Goal: Task Accomplishment & Management: Use online tool/utility

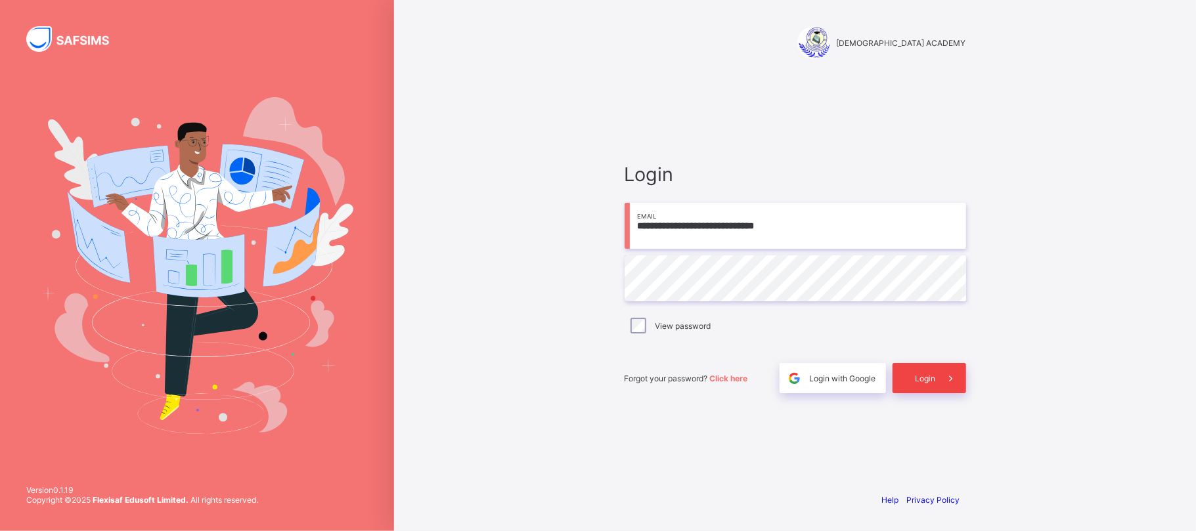
click at [931, 365] on div "Login" at bounding box center [929, 378] width 74 height 30
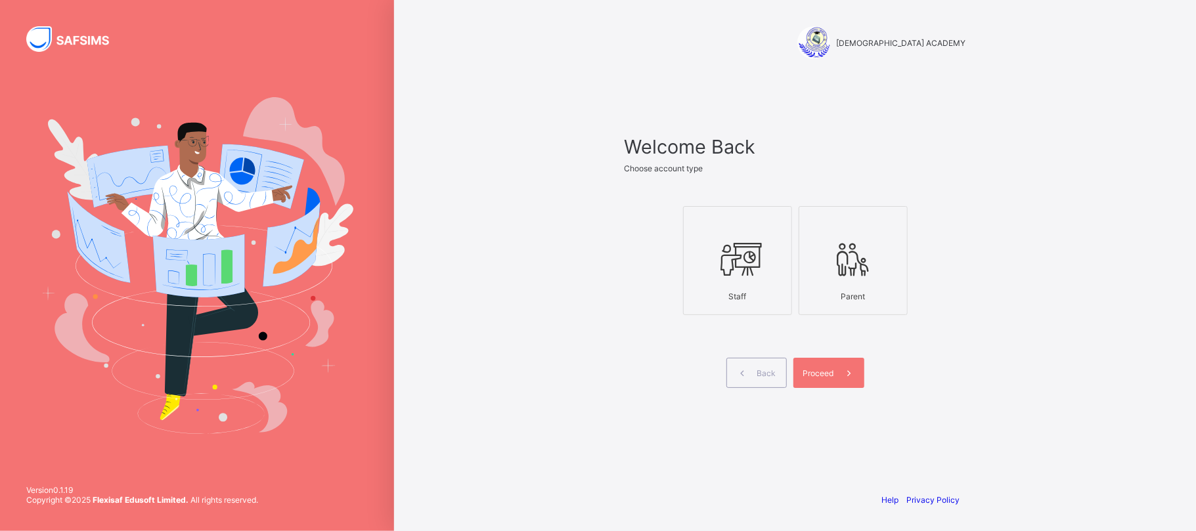
click at [710, 235] on div at bounding box center [737, 259] width 95 height 52
click at [818, 366] on div "Proceed" at bounding box center [828, 373] width 71 height 30
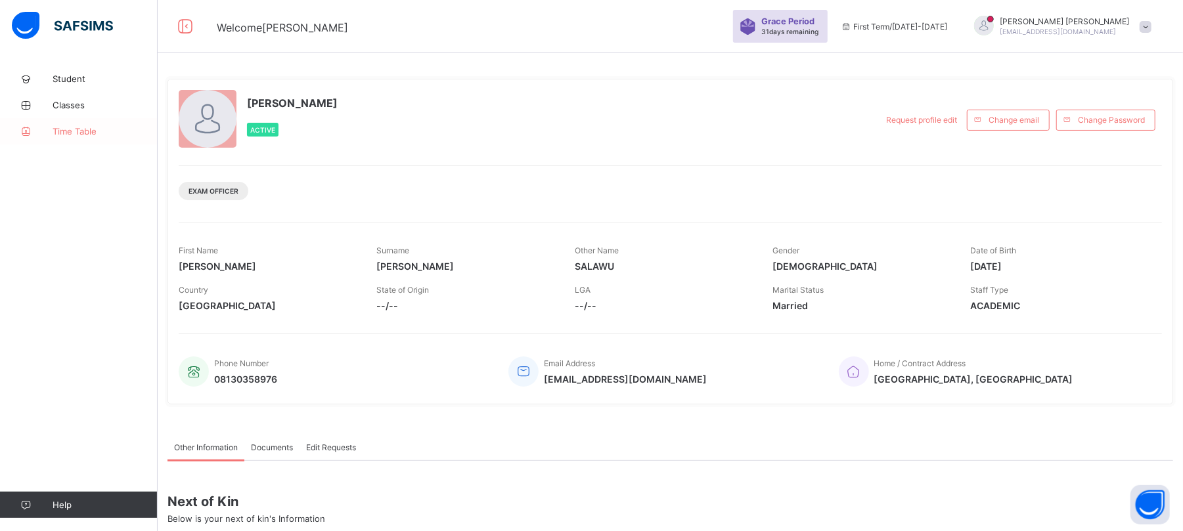
click at [67, 127] on span "Time Table" at bounding box center [105, 131] width 105 height 11
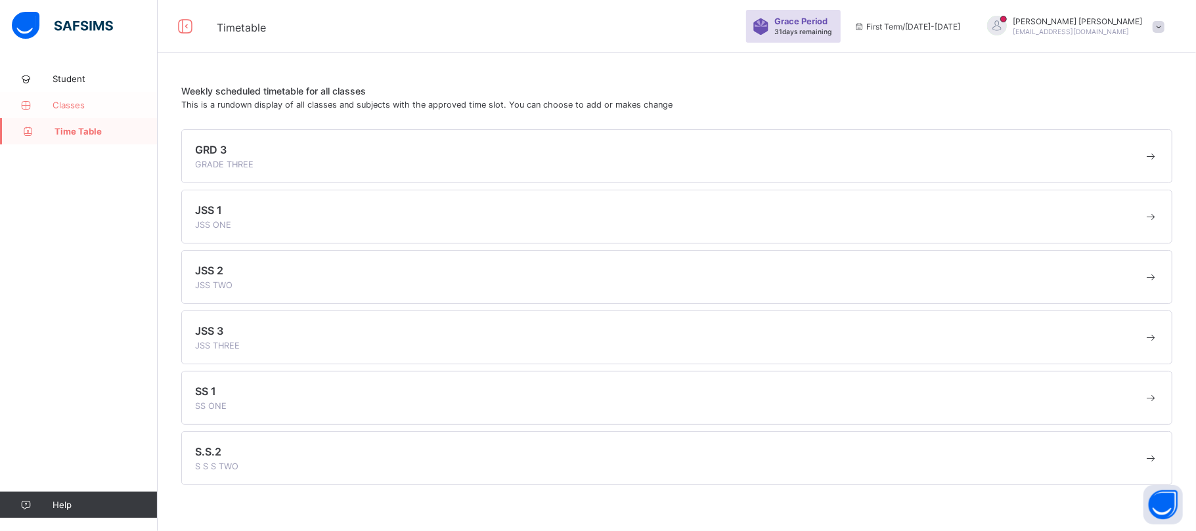
click at [74, 106] on span "Classes" at bounding box center [105, 105] width 105 height 11
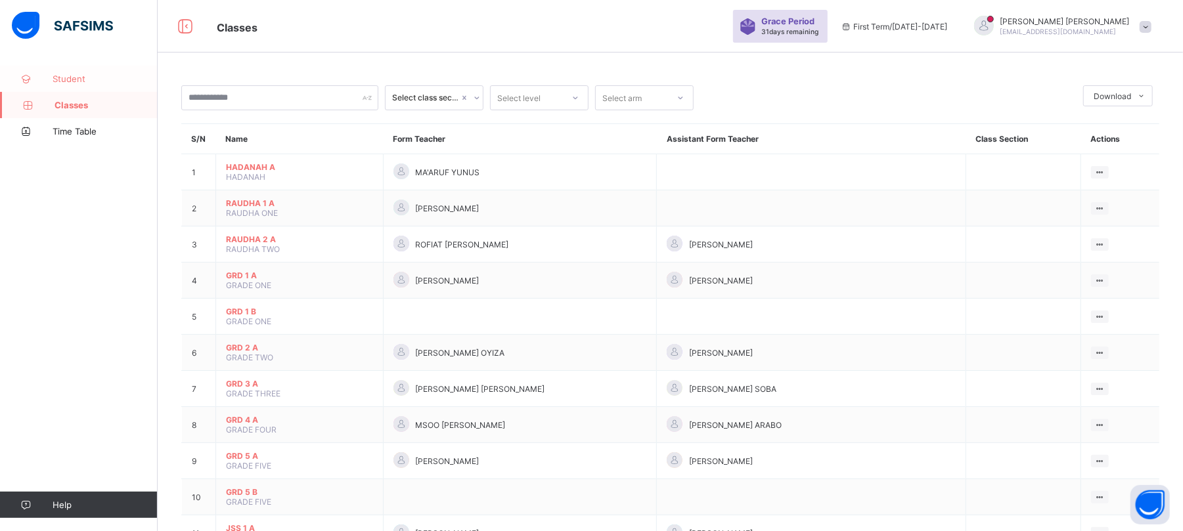
click at [74, 79] on span "Student" at bounding box center [105, 79] width 105 height 11
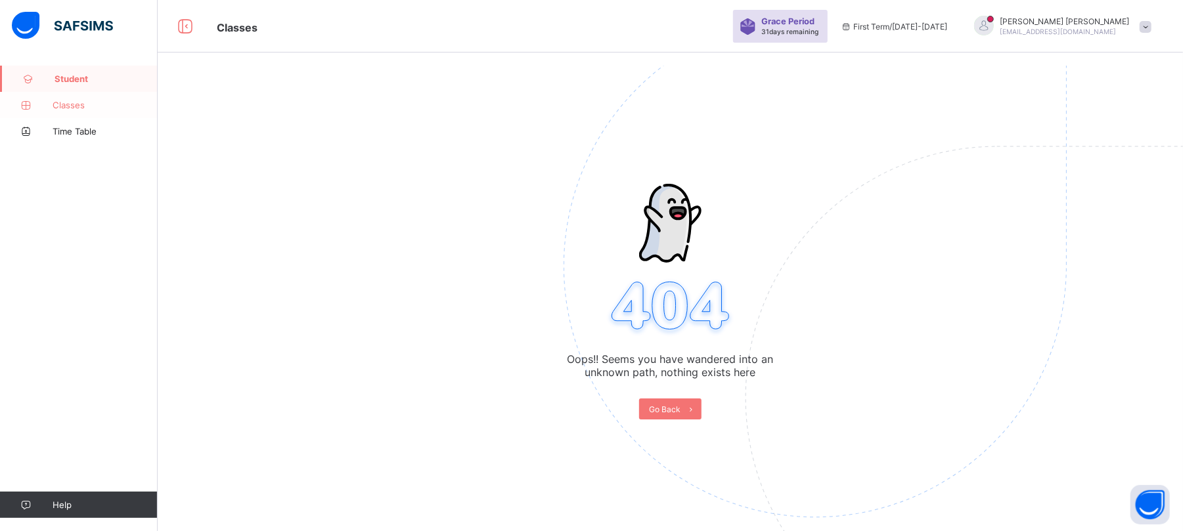
click at [72, 106] on span "Classes" at bounding box center [105, 105] width 105 height 11
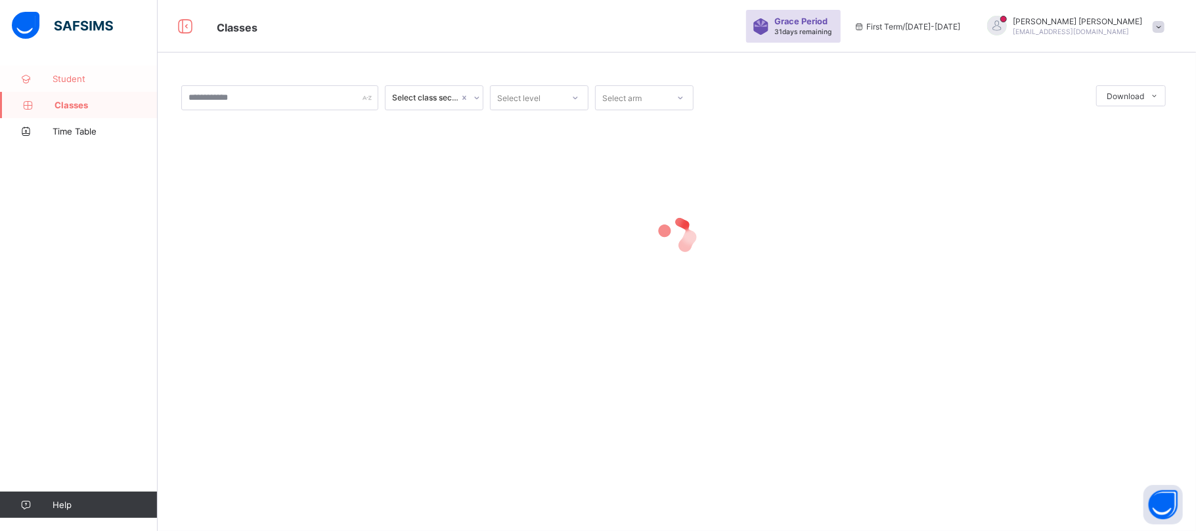
click at [72, 76] on span "Student" at bounding box center [105, 79] width 105 height 11
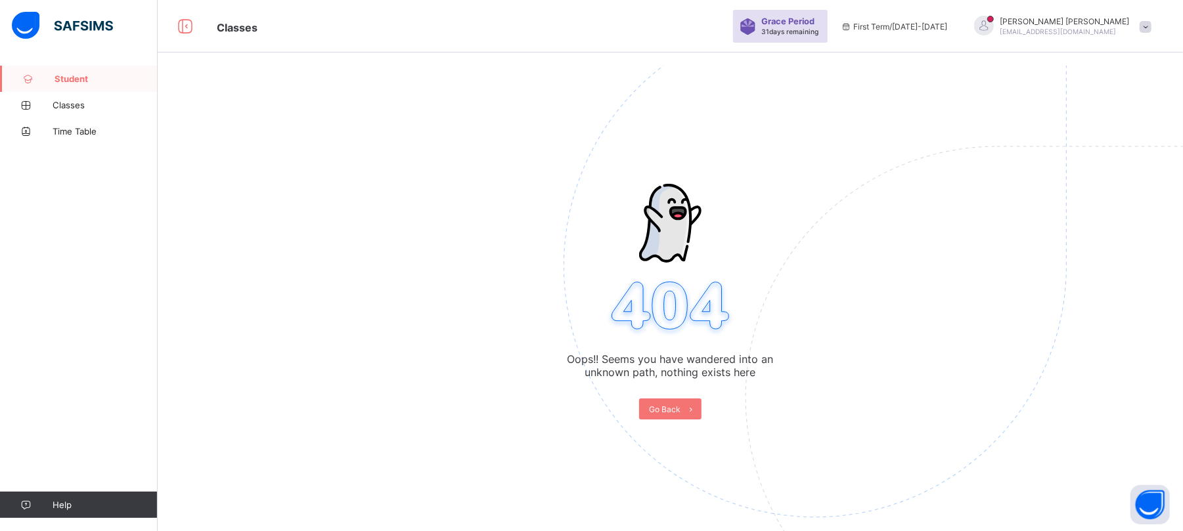
click at [35, 21] on img at bounding box center [62, 26] width 101 height 28
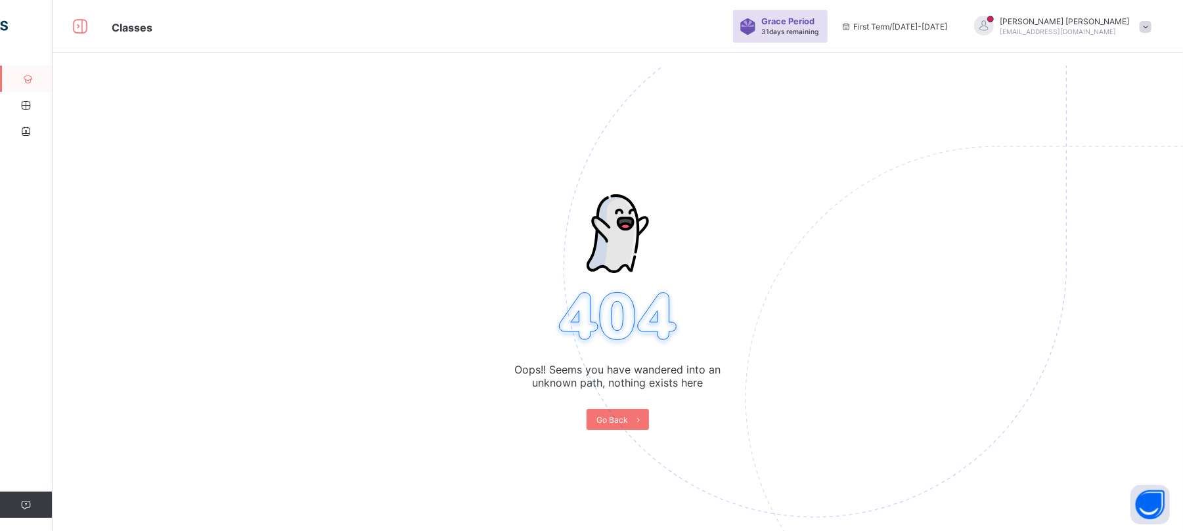
click at [87, 27] on icon at bounding box center [80, 26] width 22 height 19
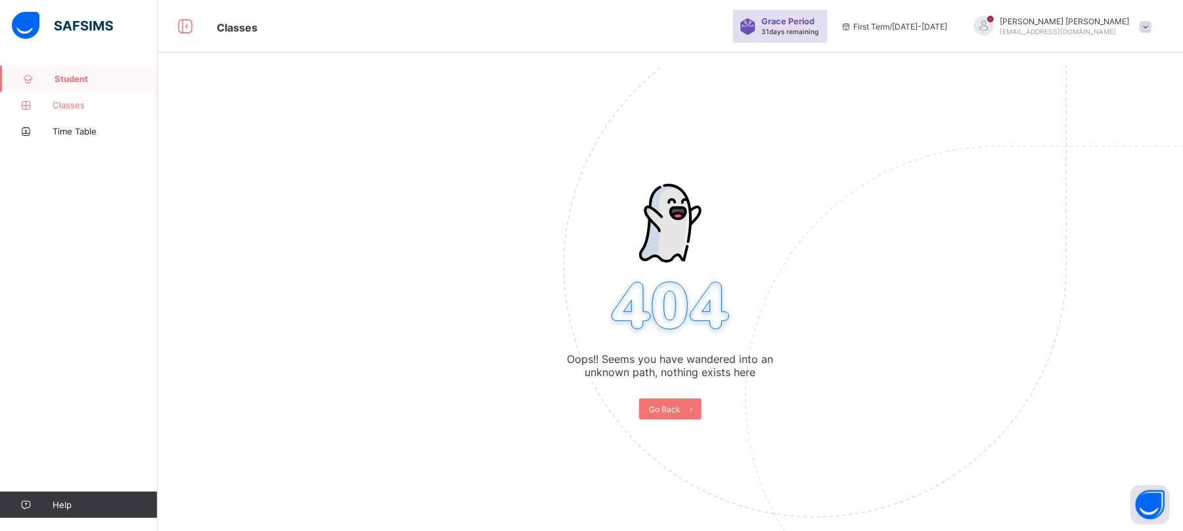
click at [90, 114] on link "Classes" at bounding box center [79, 105] width 158 height 26
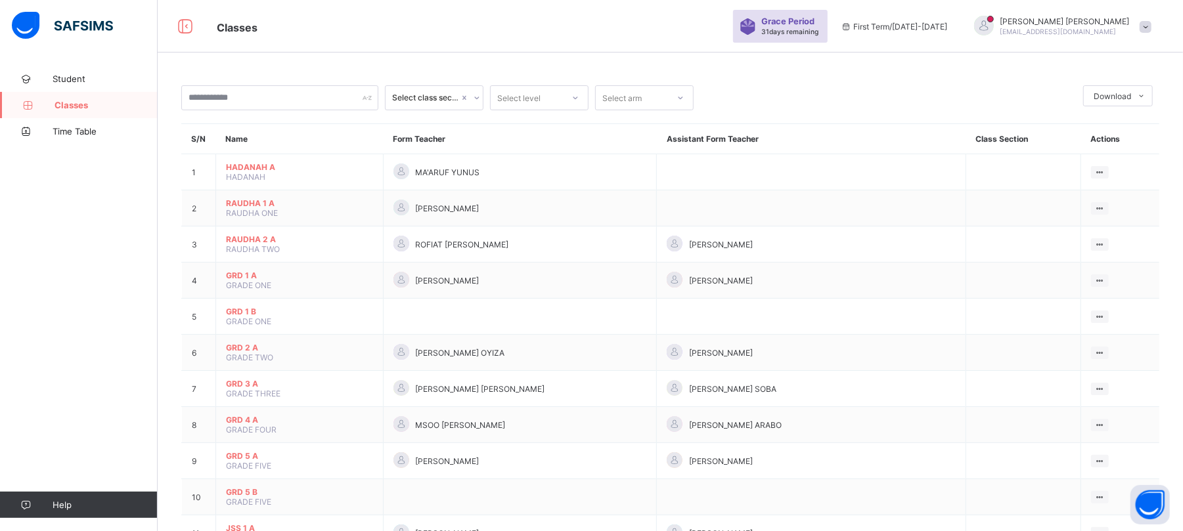
click at [1151, 24] on span at bounding box center [1145, 27] width 12 height 12
click at [1133, 179] on span "Logout" at bounding box center [1108, 181] width 87 height 15
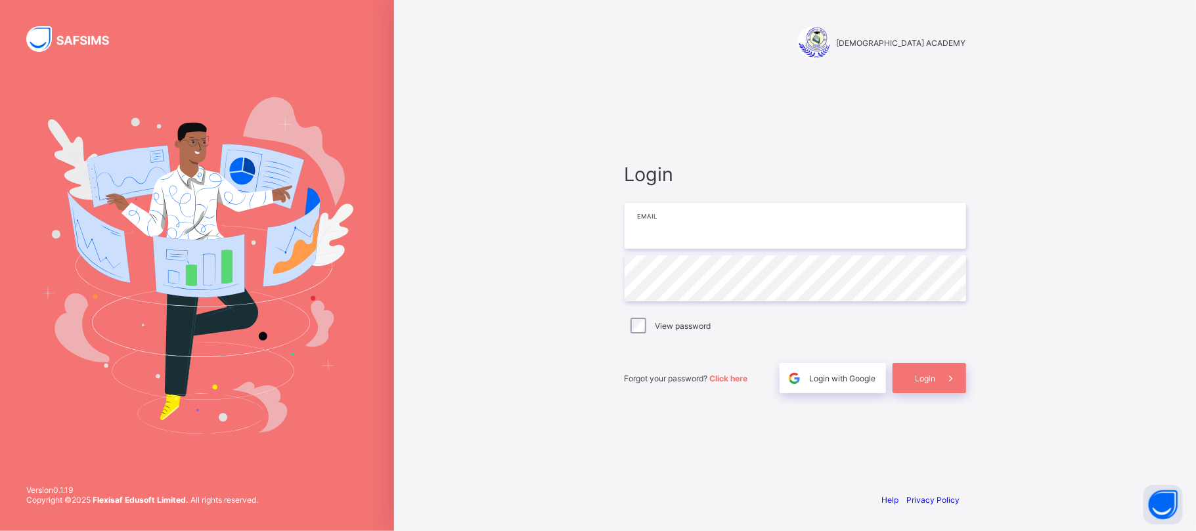
type input "**********"
click at [933, 387] on div "Login" at bounding box center [929, 378] width 74 height 30
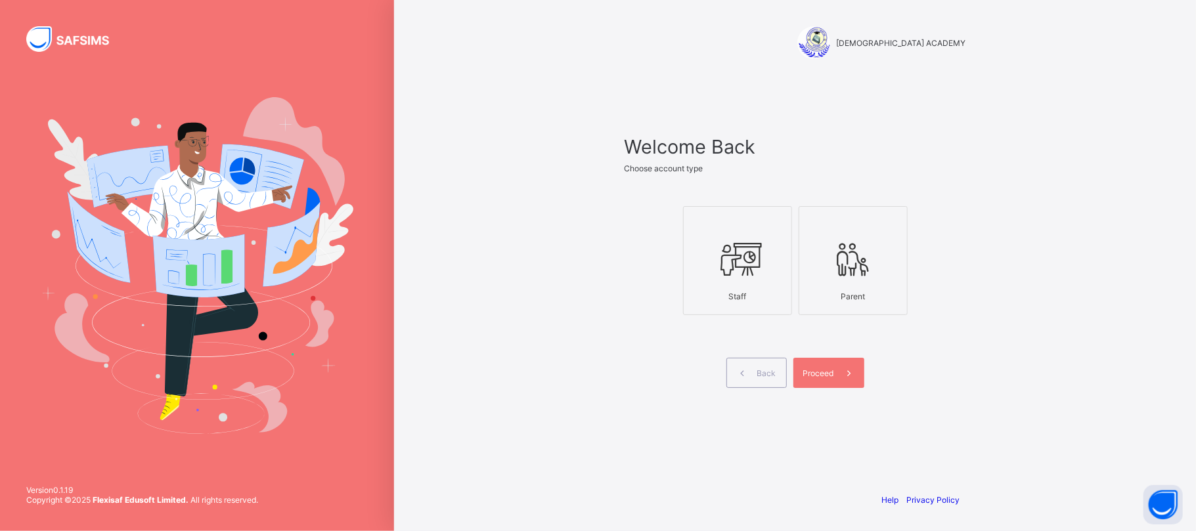
click at [747, 281] on div at bounding box center [737, 259] width 95 height 52
click at [837, 372] on span at bounding box center [849, 373] width 30 height 30
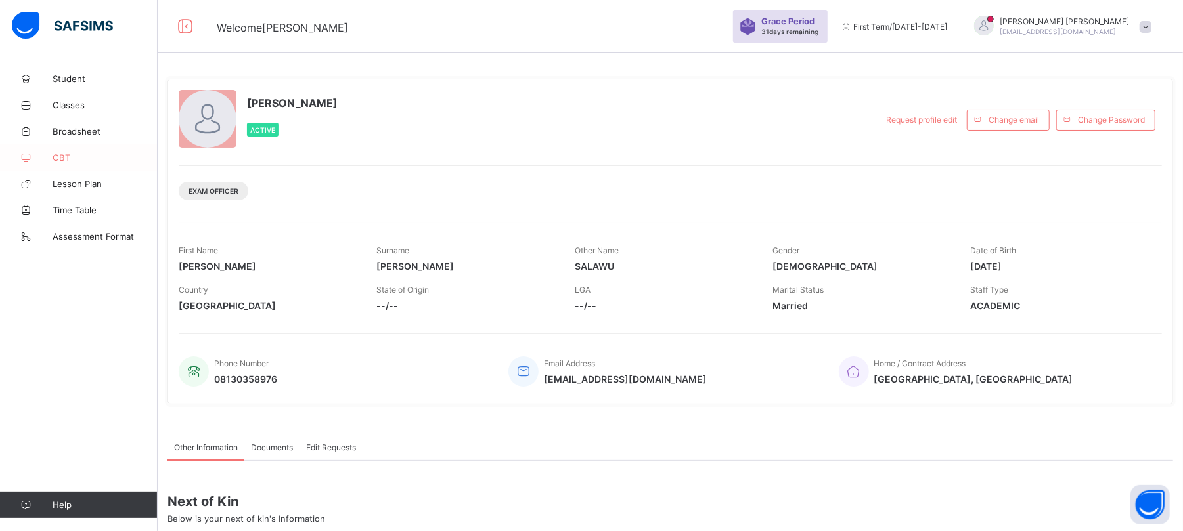
click at [66, 158] on span "CBT" at bounding box center [105, 157] width 105 height 11
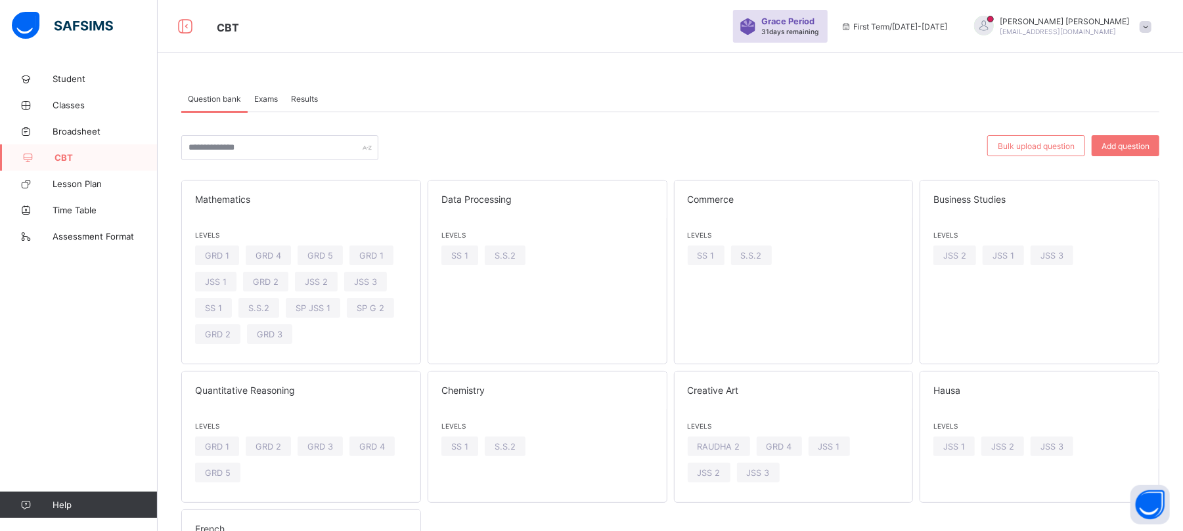
click at [259, 97] on span "Exams" at bounding box center [266, 99] width 24 height 10
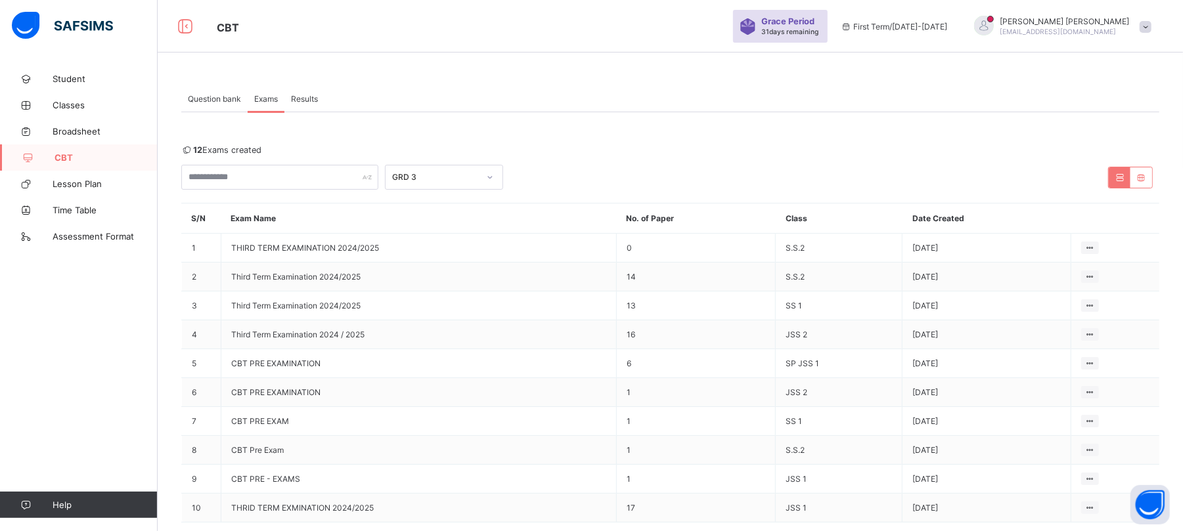
click at [206, 91] on div "Question bank" at bounding box center [214, 98] width 66 height 26
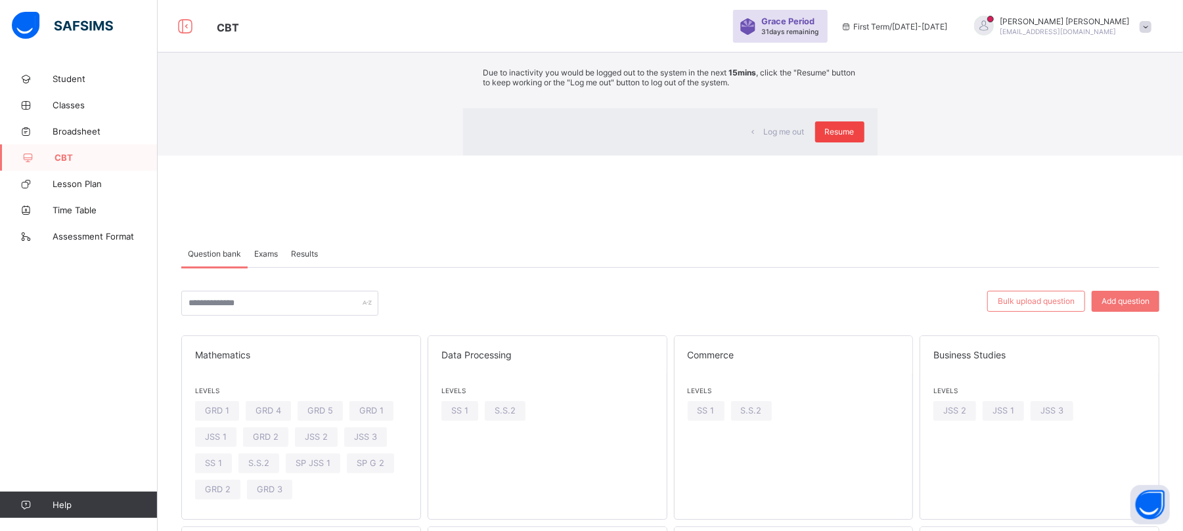
click at [825, 137] on span "Resume" at bounding box center [840, 132] width 30 height 10
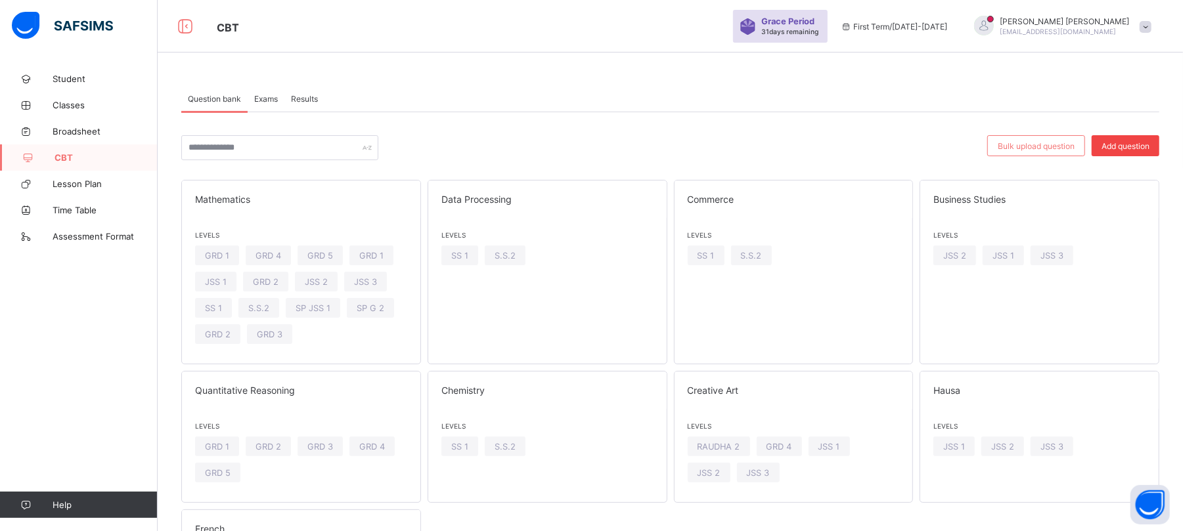
click at [1143, 137] on div "Add question" at bounding box center [1125, 145] width 68 height 21
click at [97, 305] on div "Student Classes Broadsheet CBT Lesson Plan Time Table Assessment Format Help" at bounding box center [79, 292] width 158 height 479
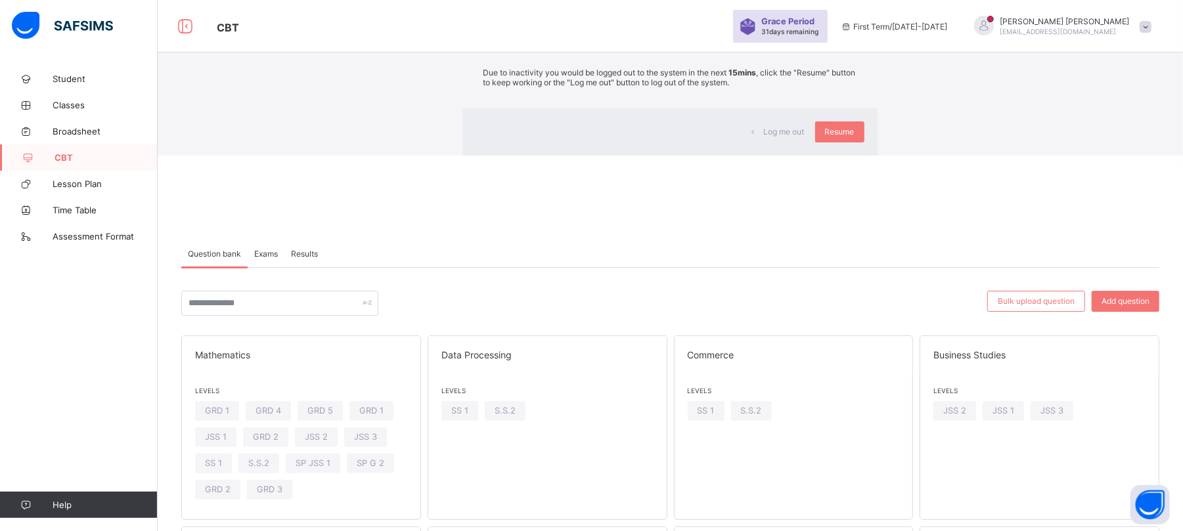
click at [1073, 16] on div "× Idle Mode Due to inactivity you would be logged out to the system in the next…" at bounding box center [670, 78] width 1025 height 156
click at [852, 35] on div "×" at bounding box center [858, 24] width 12 height 22
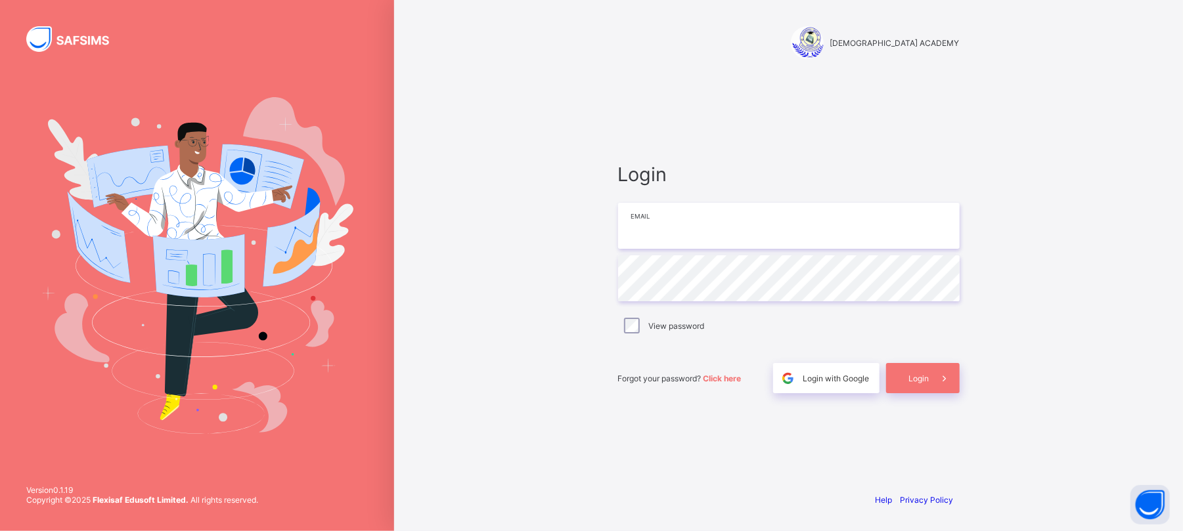
type input "**********"
